Goal: Task Accomplishment & Management: Manage account settings

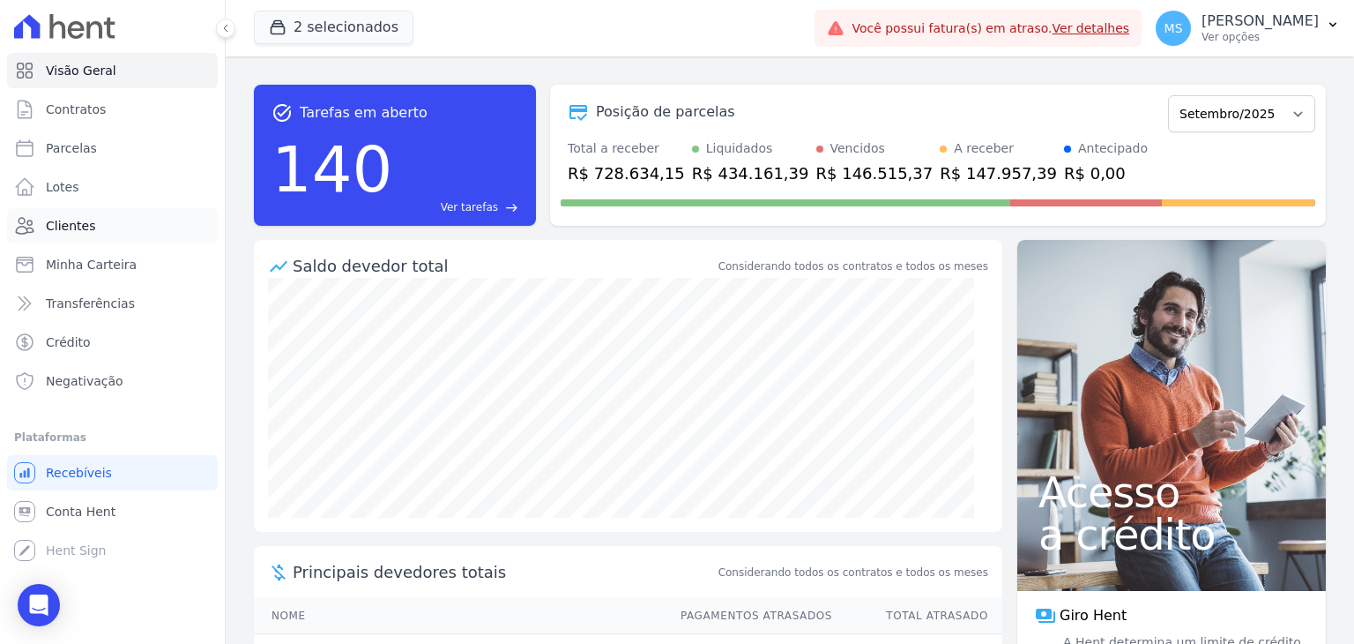
click at [49, 227] on span "Clientes" at bounding box center [70, 226] width 49 height 18
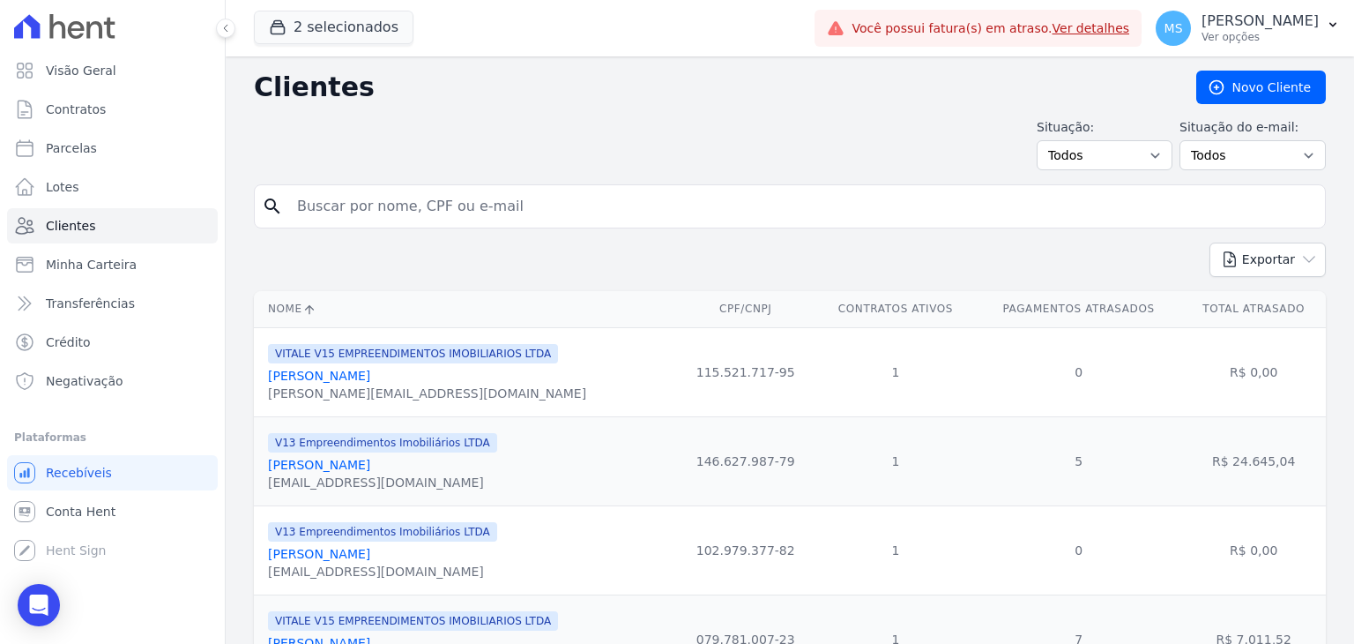
click at [392, 194] on input "search" at bounding box center [803, 206] width 1032 height 35
type input "glaucia"
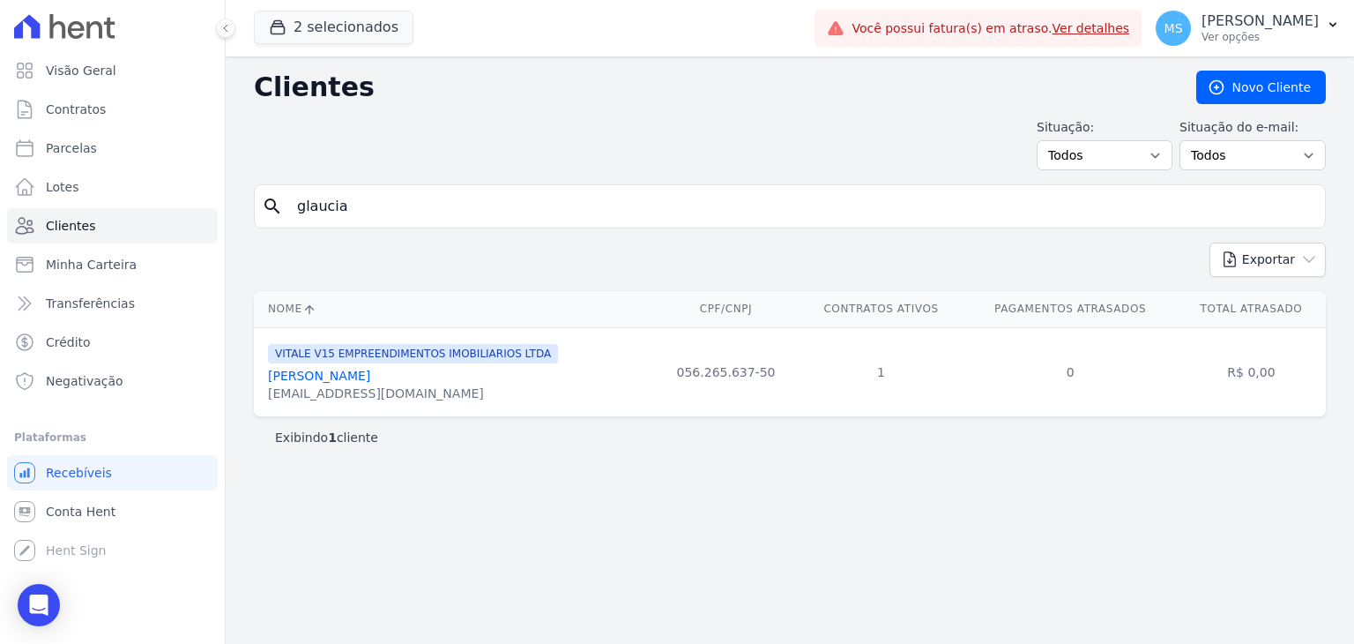
click at [352, 372] on link "[PERSON_NAME]" at bounding box center [319, 376] width 102 height 14
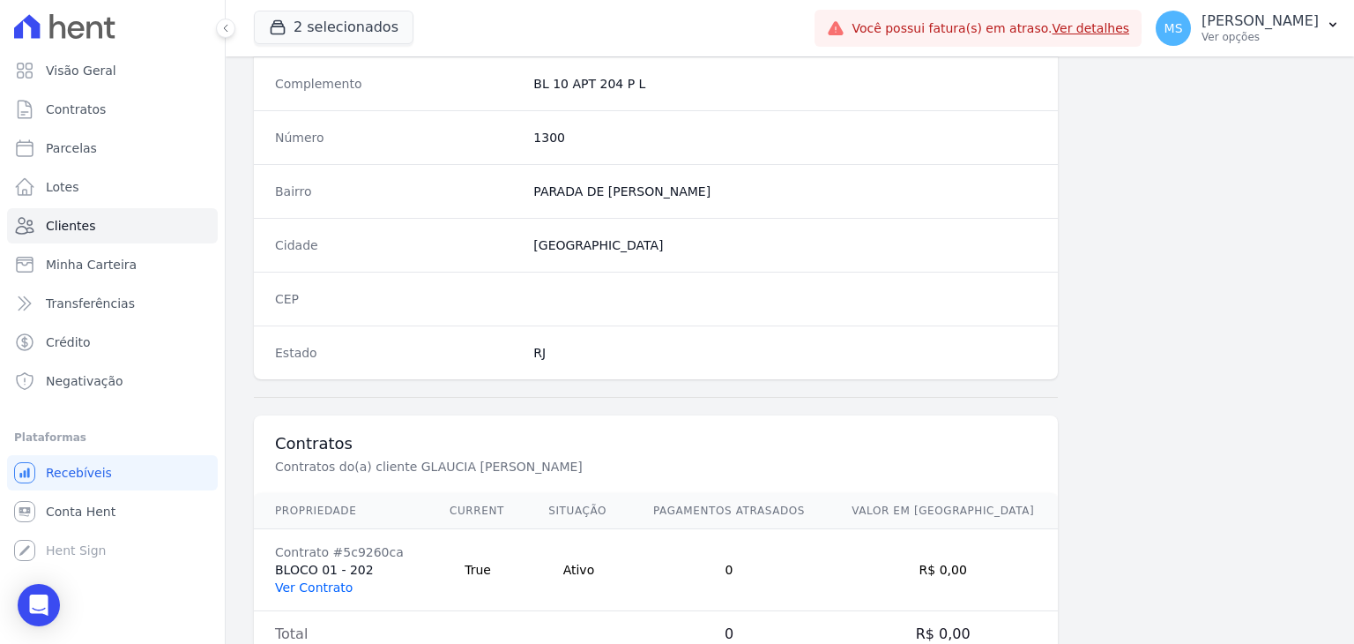
scroll to position [1001, 0]
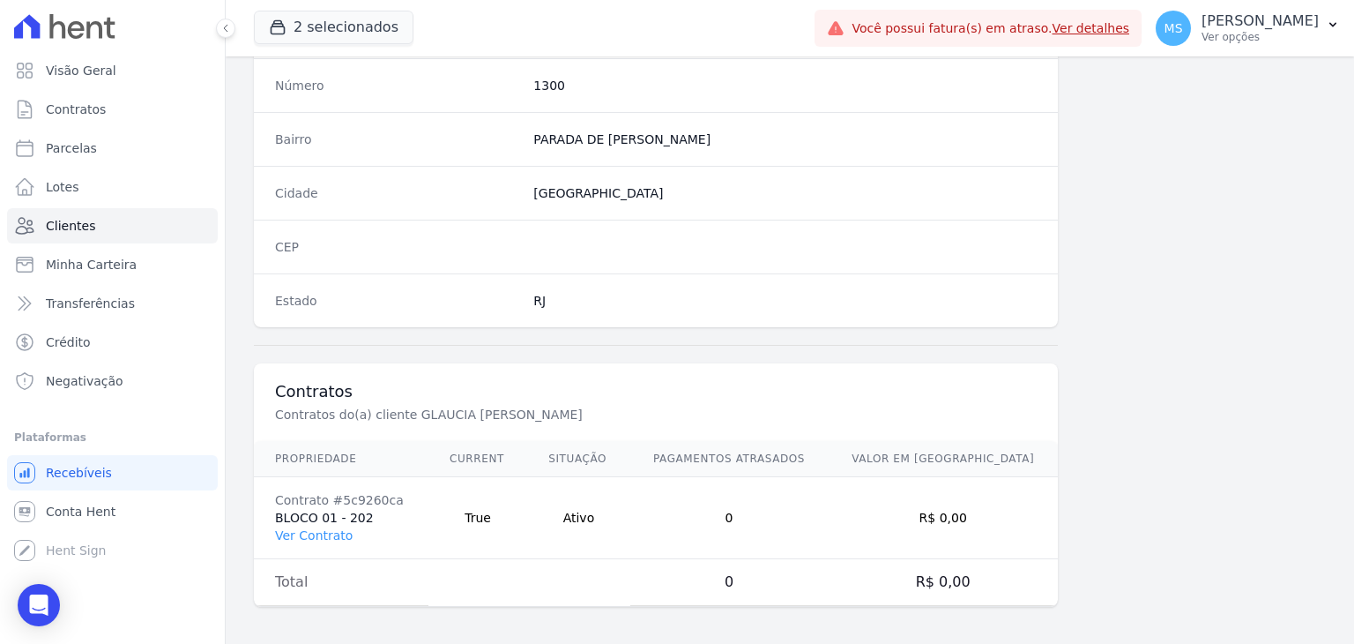
click at [336, 517] on td "Contrato #5c9260ca BLOCO 01 - 202 Ver Contrato" at bounding box center [341, 518] width 175 height 82
click at [335, 541] on td "Contrato #5c9260ca BLOCO 01 - 202 Ver Contrato" at bounding box center [341, 518] width 175 height 82
click at [332, 530] on link "Ver Contrato" at bounding box center [314, 535] width 78 height 14
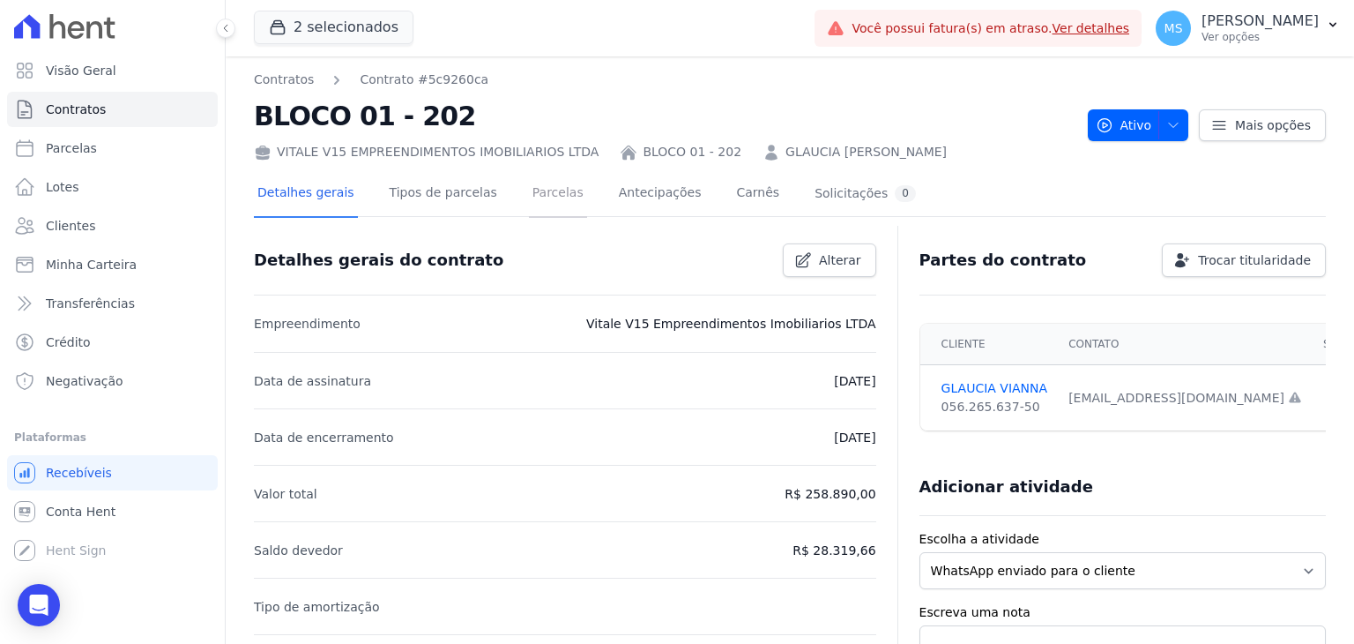
click at [529, 194] on link "Parcelas" at bounding box center [558, 194] width 58 height 47
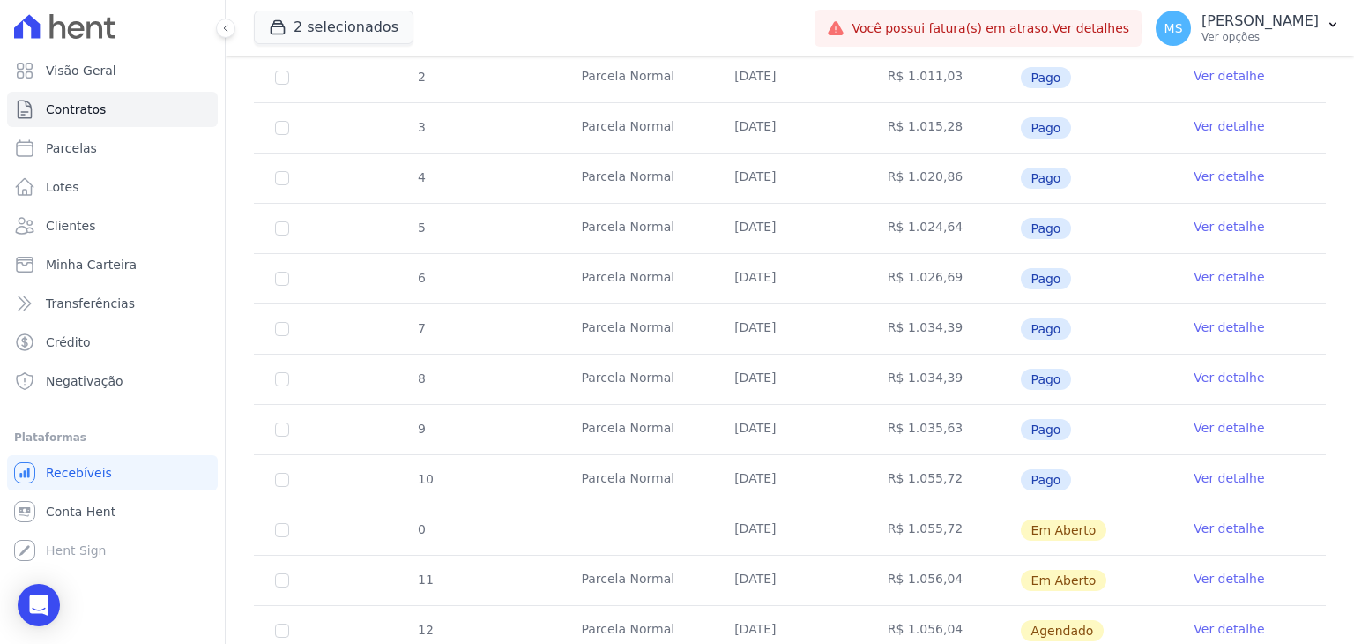
scroll to position [441, 0]
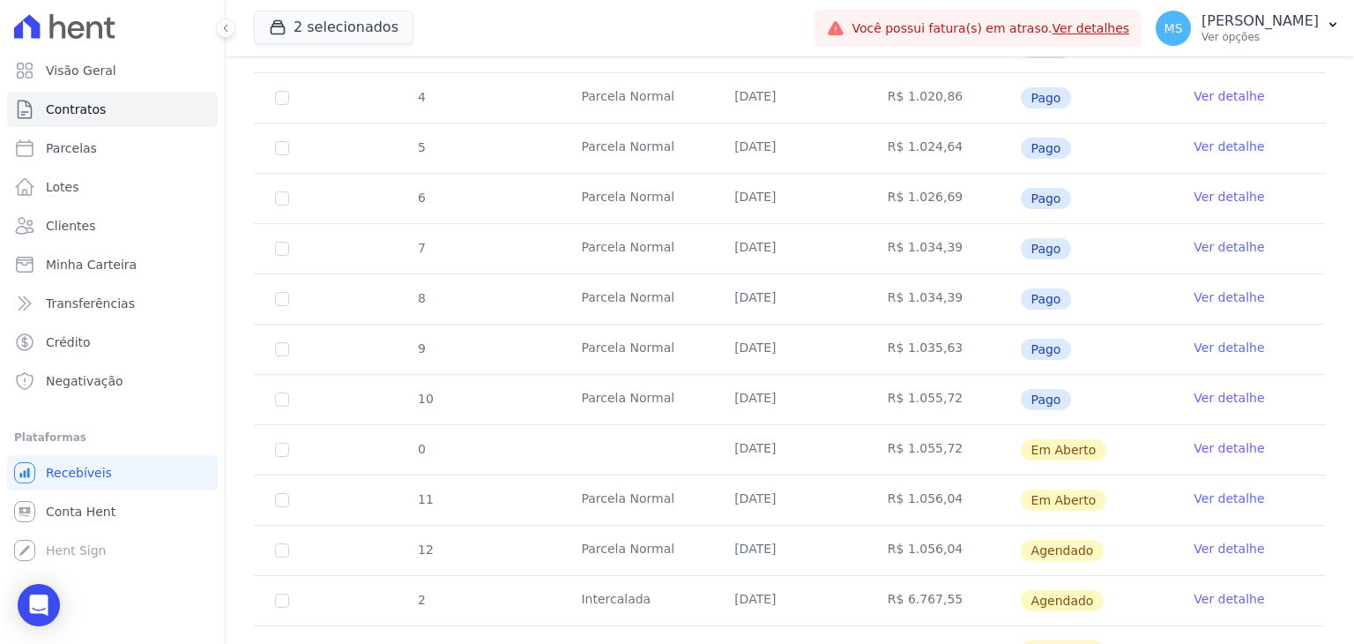
click at [1227, 443] on link "Ver detalhe" at bounding box center [1229, 448] width 71 height 18
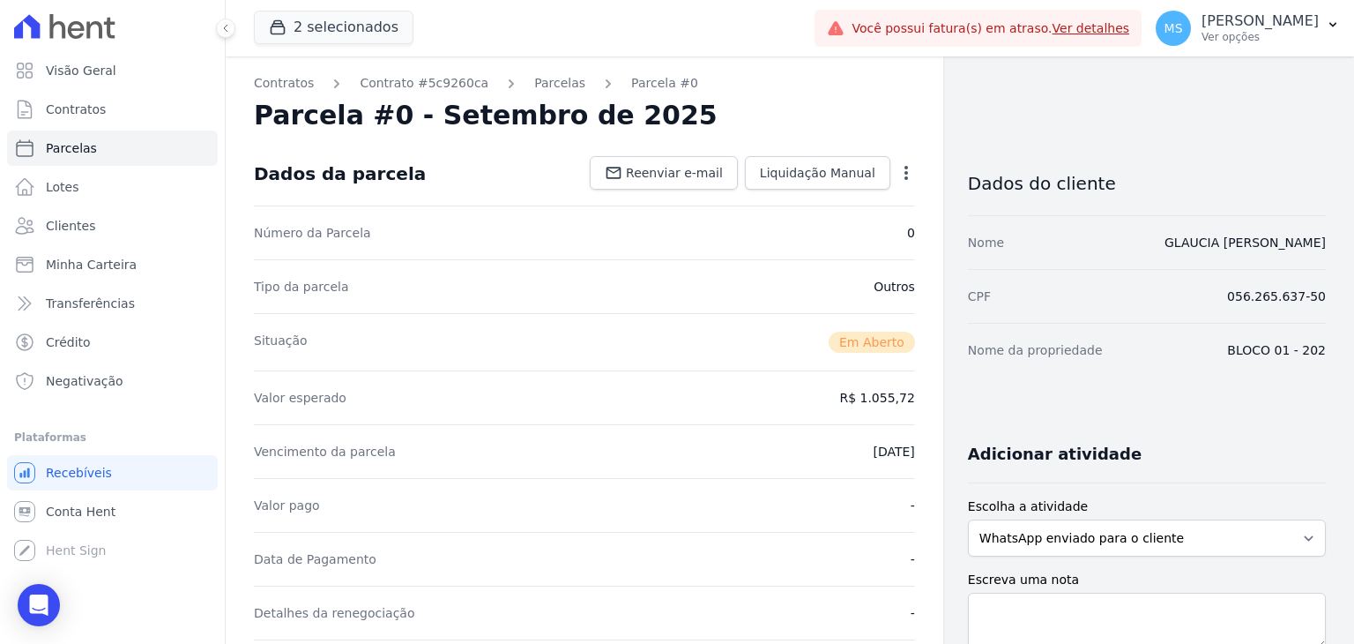
click at [905, 177] on icon "button" at bounding box center [907, 173] width 18 height 18
click at [832, 235] on link "Cancelar Cobrança" at bounding box center [830, 229] width 155 height 32
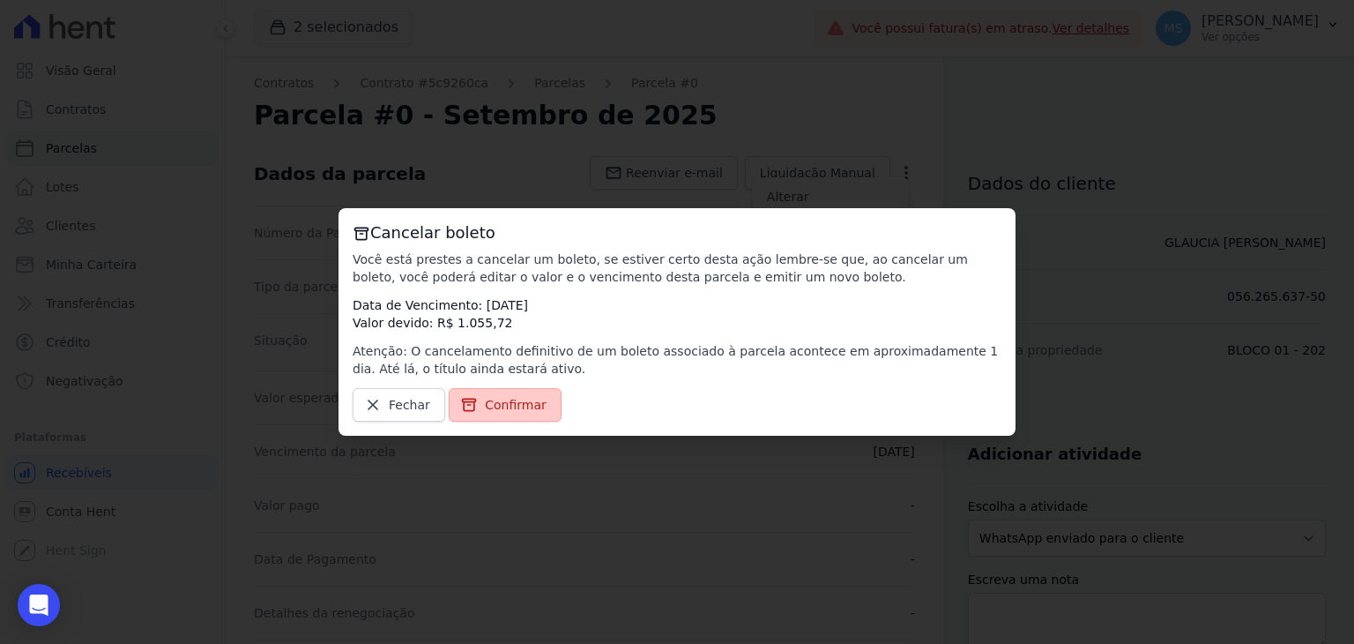
click at [522, 407] on span "Confirmar" at bounding box center [516, 405] width 62 height 18
